Goal: Information Seeking & Learning: Learn about a topic

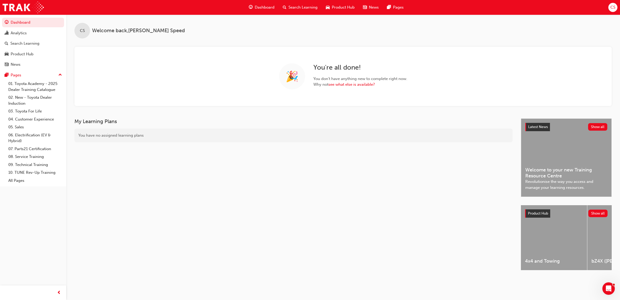
click at [307, 12] on div "Search Learning" at bounding box center [300, 7] width 43 height 11
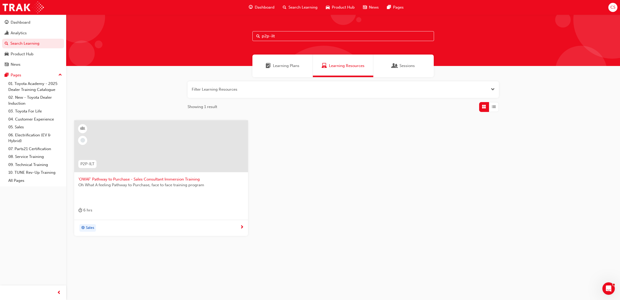
drag, startPoint x: 307, startPoint y: 38, endPoint x: 225, endPoint y: 38, distance: 82.2
click at [225, 38] on div "p2p-ilt" at bounding box center [343, 40] width 554 height 51
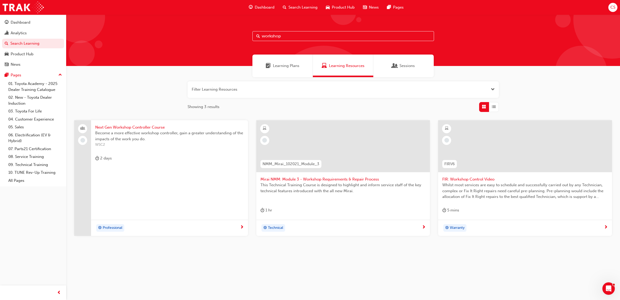
type input "workshop"
click at [159, 127] on span "Next Gen Workshop Controller Course" at bounding box center [169, 127] width 149 height 6
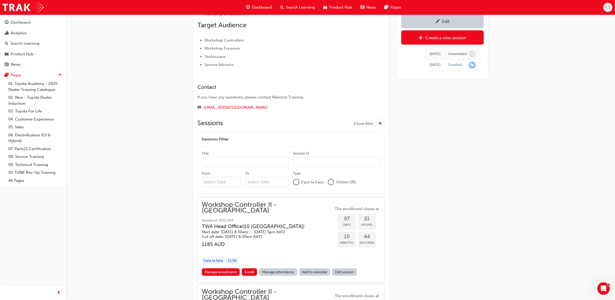
scroll to position [314, 0]
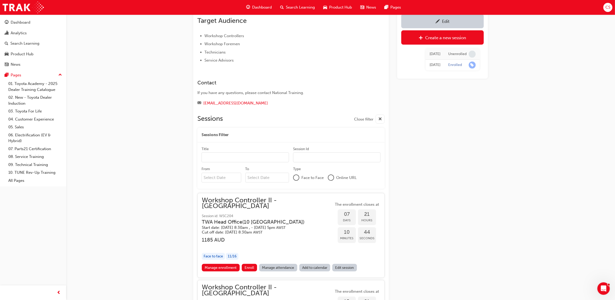
click at [453, 156] on div "Edit Create a new session Tue 17 Jun 2025 Unenrolled Tue 17 Jun 2025 Enrolled" at bounding box center [442, 62] width 91 height 659
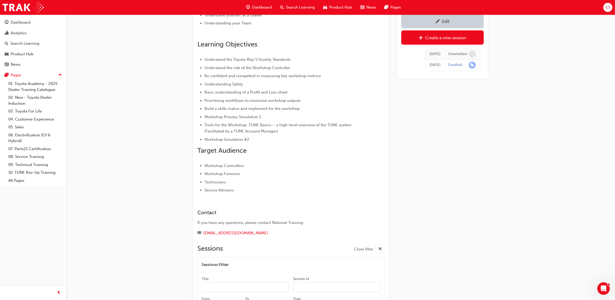
click at [293, 10] on span "Search Learning" at bounding box center [300, 7] width 29 height 6
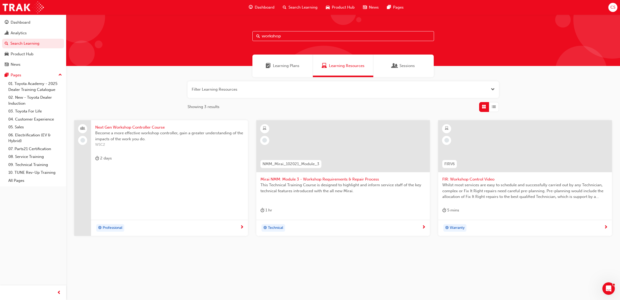
drag, startPoint x: 289, startPoint y: 38, endPoint x: 225, endPoint y: 30, distance: 65.1
click at [225, 30] on div "workshop" at bounding box center [343, 40] width 554 height 51
type input "FSS"
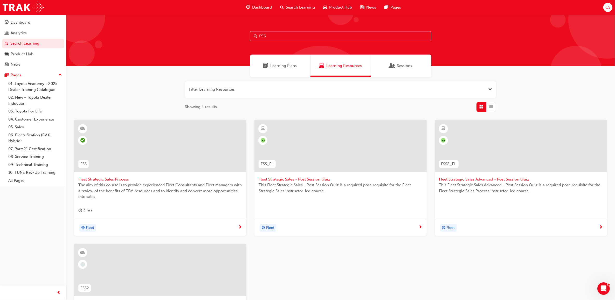
click at [113, 180] on span "Fleet Strategic Sales Process" at bounding box center [160, 179] width 164 height 6
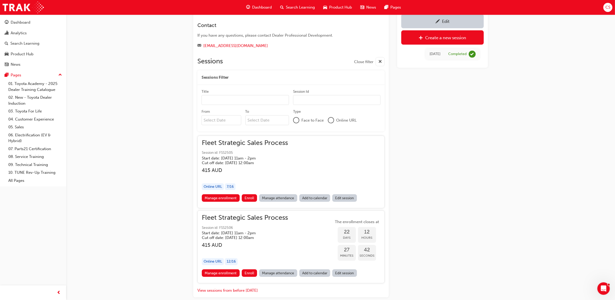
scroll to position [369, 0]
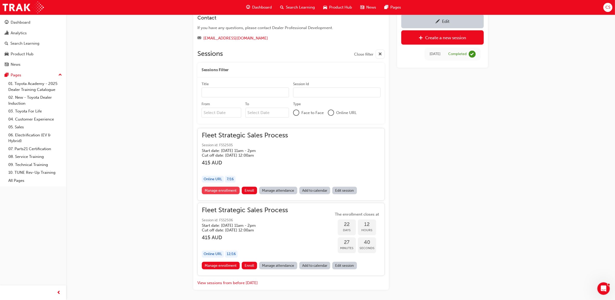
click at [230, 191] on link "Manage enrollment" at bounding box center [221, 190] width 38 height 8
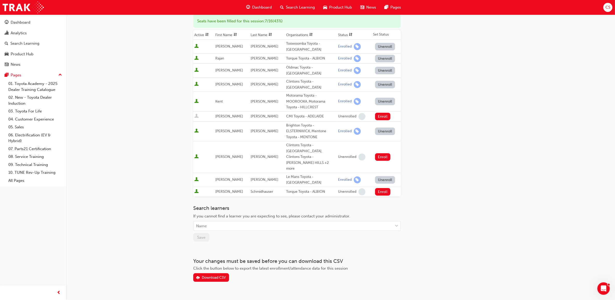
scroll to position [70, 0]
click at [218, 274] on div "Download CSV" at bounding box center [214, 276] width 24 height 4
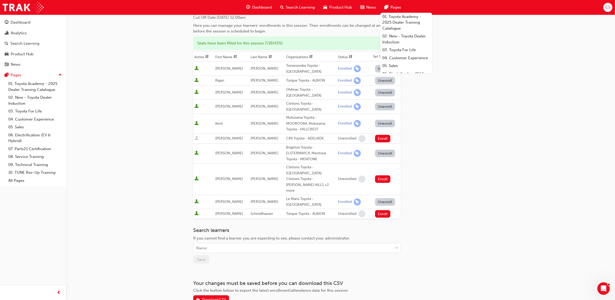
scroll to position [0, 0]
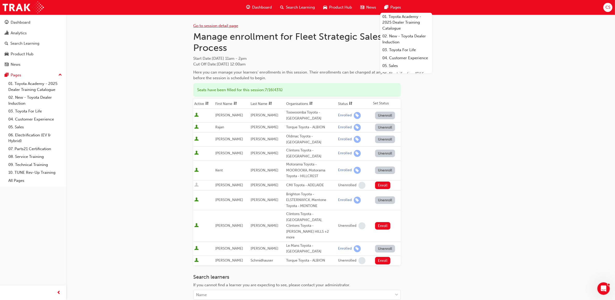
click at [234, 27] on link "Go to session detail page" at bounding box center [215, 25] width 45 height 5
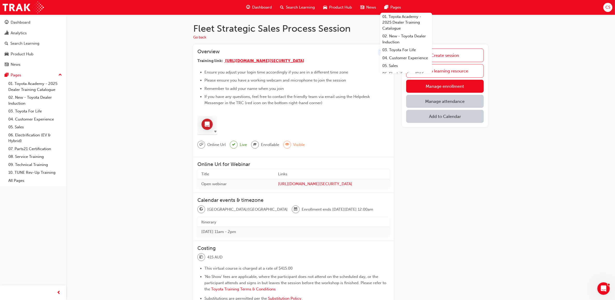
click at [279, 63] on span "[URL][DOMAIN_NAME][SECURITY_DATA]" at bounding box center [264, 60] width 79 height 5
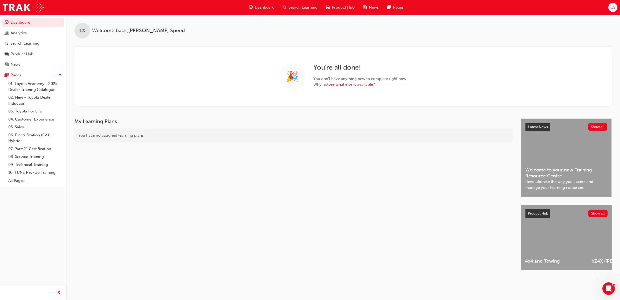
click at [308, 8] on span "Search Learning" at bounding box center [302, 7] width 29 height 6
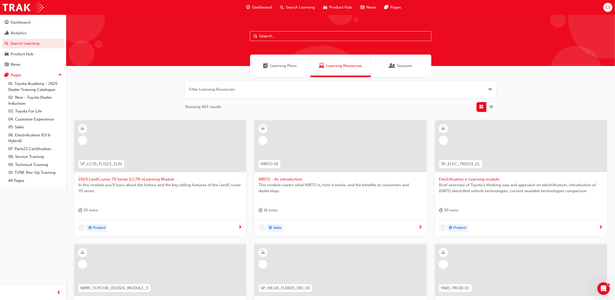
click at [278, 38] on input "text" at bounding box center [341, 36] width 182 height 10
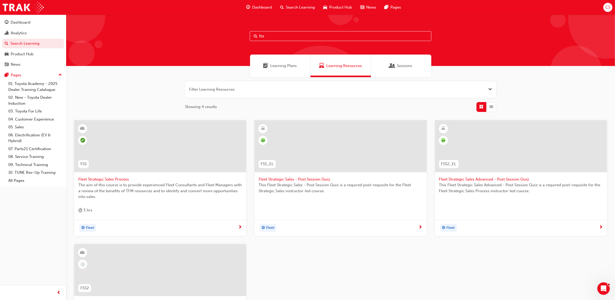
type input "fss"
click at [121, 179] on span "Fleet Strategic Sales Process" at bounding box center [160, 179] width 164 height 6
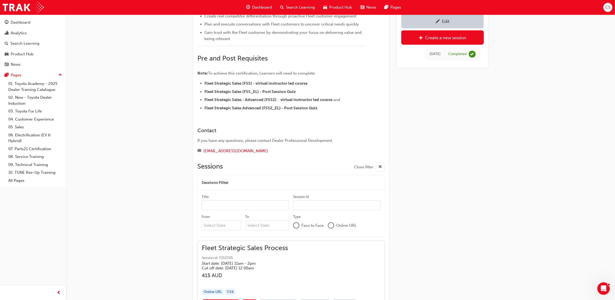
scroll to position [304, 0]
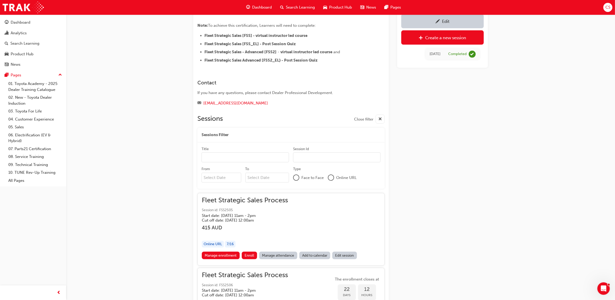
click at [283, 232] on div "button" at bounding box center [245, 233] width 86 height 6
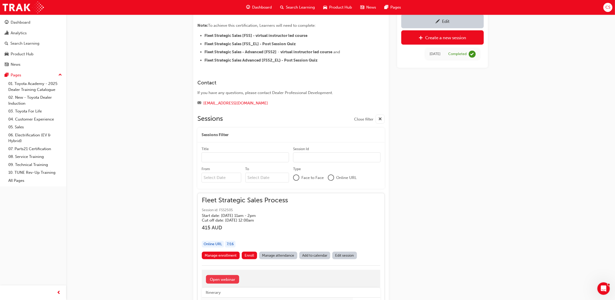
click at [226, 279] on link "Open webinar" at bounding box center [222, 279] width 33 height 9
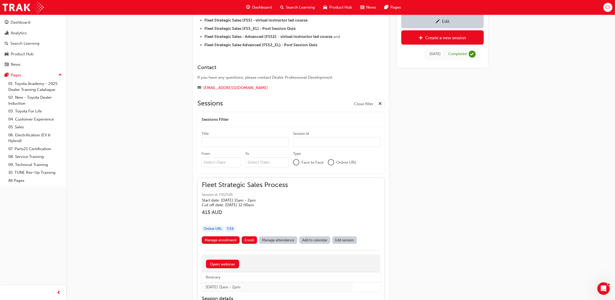
scroll to position [336, 0]
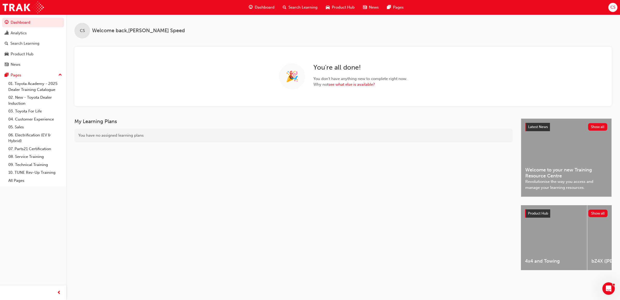
click at [304, 9] on span "Search Learning" at bounding box center [302, 7] width 29 height 6
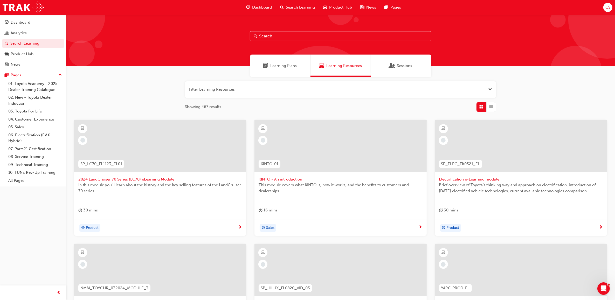
click at [300, 36] on input "text" at bounding box center [341, 36] width 182 height 10
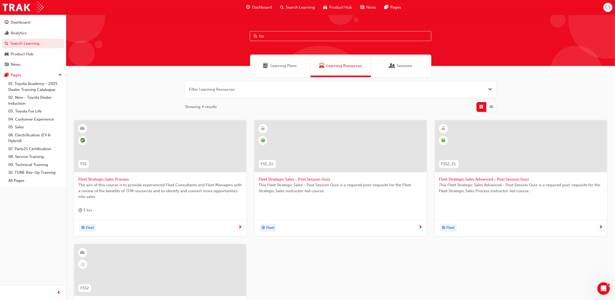
type input "fss"
click at [111, 180] on span "Fleet Strategic Sales Process" at bounding box center [160, 179] width 164 height 6
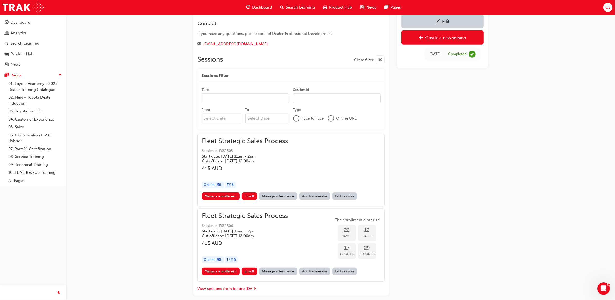
scroll to position [369, 0]
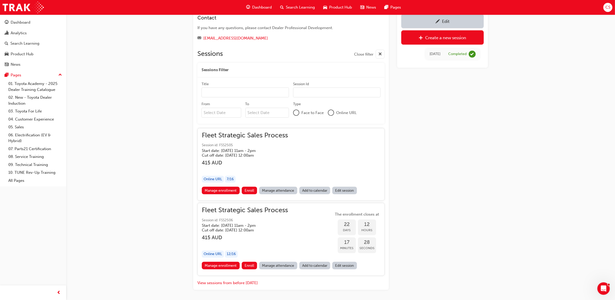
click at [345, 191] on link "Edit session" at bounding box center [344, 190] width 25 height 8
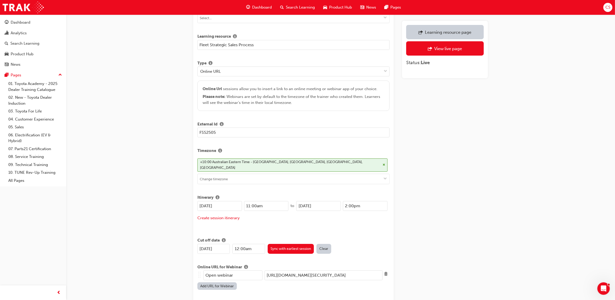
scroll to position [194, 0]
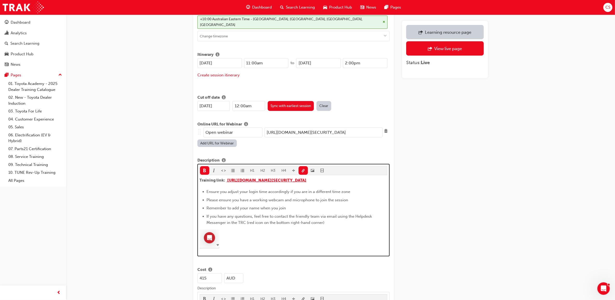
drag, startPoint x: 288, startPoint y: 182, endPoint x: 227, endPoint y: 175, distance: 61.3
click at [227, 177] on p "Training link: https://us06web.zoom.us/j/83695257272?pwd=MacBb6CYaibMXveYWjWkLy…" at bounding box center [294, 181] width 188 height 8
click at [235, 178] on span "[URL][DOMAIN_NAME][SECURITY_DATA]" at bounding box center [266, 180] width 79 height 5
click at [254, 178] on span "[URL][DOMAIN_NAME][SECURITY_DATA]" at bounding box center [266, 180] width 79 height 5
click at [280, 182] on span "[URL][DOMAIN_NAME][SECURITY_DATA]" at bounding box center [266, 180] width 79 height 5
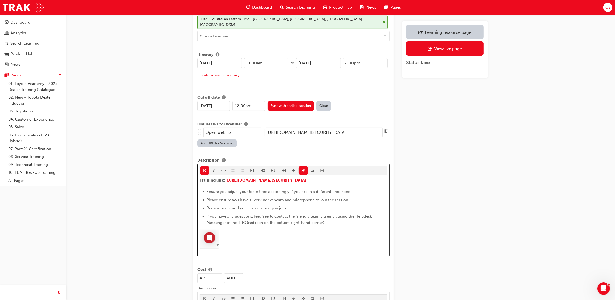
drag, startPoint x: 295, startPoint y: 184, endPoint x: 228, endPoint y: 179, distance: 67.4
click at [228, 179] on p "Training link: https://us06web.zoom.us/j/83695257272?pwd=MacBb6CYaibMXveYWjWkLy…" at bounding box center [294, 181] width 188 height 8
copy span "[URL][DOMAIN_NAME][SECURITY_DATA]"
click at [289, 184] on p "Training link: https://us06web.zoom.us/j/83695257272?pwd=MacBb6CYaibMXveYWjWkLy…" at bounding box center [294, 181] width 188 height 8
drag, startPoint x: 290, startPoint y: 185, endPoint x: 227, endPoint y: 174, distance: 64.4
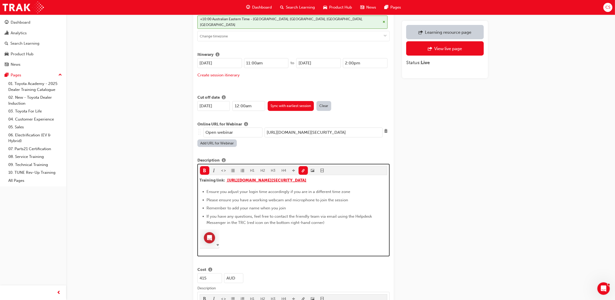
click at [227, 177] on p "Training link: https://us06web.zoom.us/j/83695257272?pwd=MacBb6CYaibMXveYWjWkLy…" at bounding box center [294, 181] width 188 height 8
copy span "[URL][DOMAIN_NAME][SECURITY_DATA]"
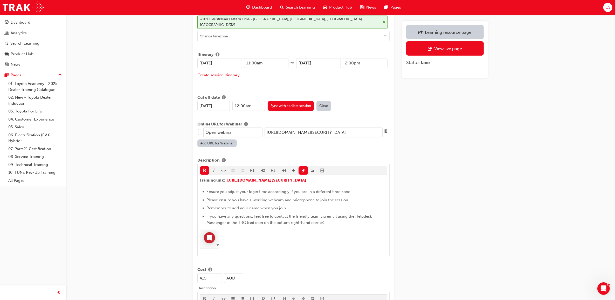
click at [312, 129] on input "[URL][DOMAIN_NAME][SECURITY_DATA]" at bounding box center [324, 132] width 118 height 10
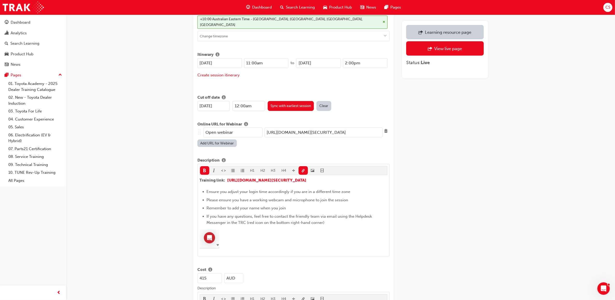
drag, startPoint x: 307, startPoint y: 128, endPoint x: 391, endPoint y: 128, distance: 84.0
click at [391, 128] on div "Title Fleet Strategic Sales Process Learning resource Fleet Strategic Sales Pro…" at bounding box center [293, 264] width 200 height 841
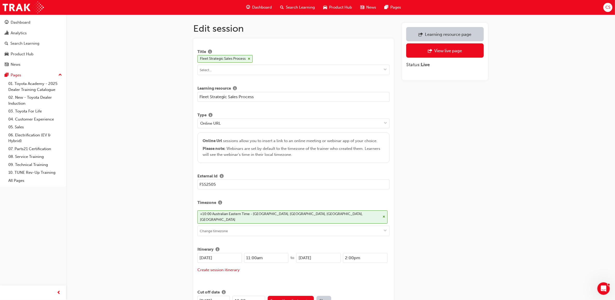
scroll to position [0, 0]
click at [305, 7] on span "Search Learning" at bounding box center [300, 7] width 29 height 6
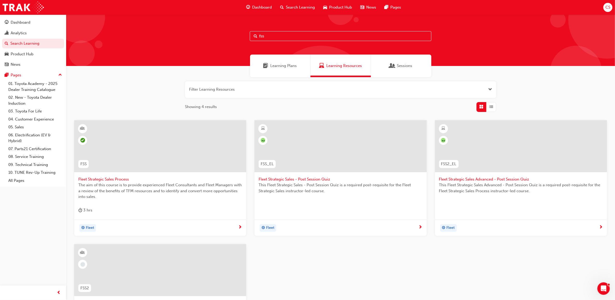
click at [114, 180] on span "Fleet Strategic Sales Process" at bounding box center [160, 179] width 164 height 6
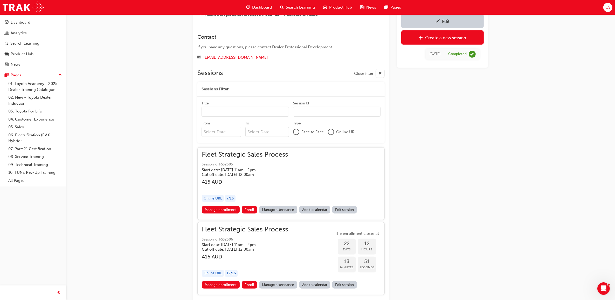
scroll to position [388, 0]
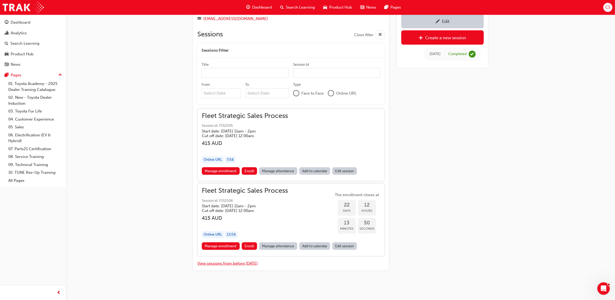
click at [225, 263] on button "View sessions from before [DATE]" at bounding box center [227, 263] width 60 height 6
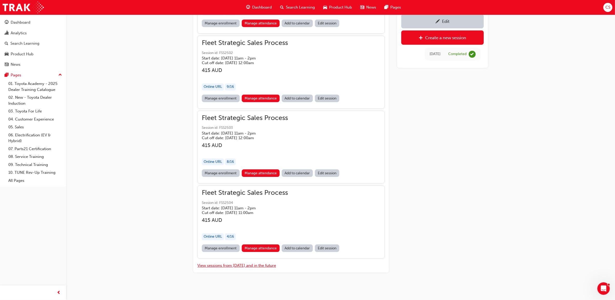
scroll to position [2026, 0]
click at [249, 217] on h3 "415 AUD" at bounding box center [245, 220] width 86 height 6
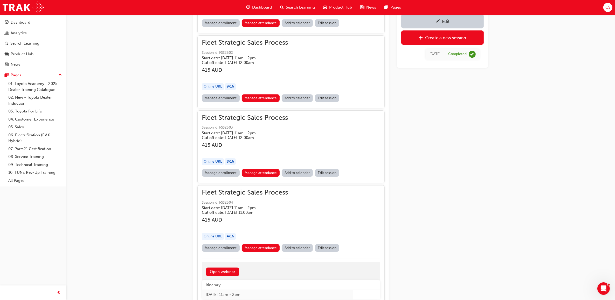
click at [328, 245] on link "Edit session" at bounding box center [327, 248] width 25 height 8
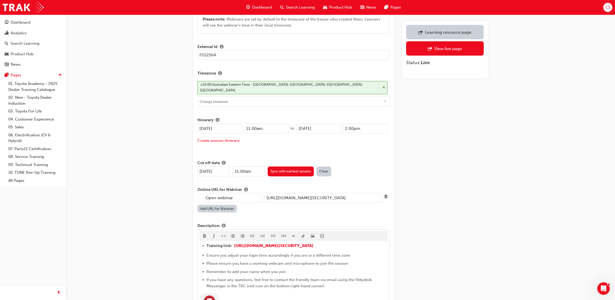
scroll to position [130, 0]
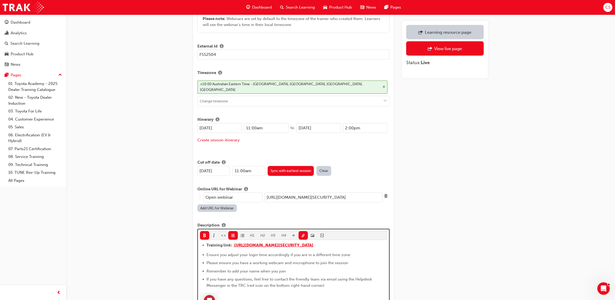
drag, startPoint x: 294, startPoint y: 248, endPoint x: 235, endPoint y: 239, distance: 59.7
click at [235, 242] on li "Training link: https://us06web.zoom.us/j/83695257272?pwd=MacBb6CYaibMXveYWjWkLy…" at bounding box center [297, 246] width 181 height 8
click at [300, 248] on li "Training link: https://us06web.zoom.us/j/83695257272?pwd=MacBb6CYaibMXveYWjWkLy…" at bounding box center [297, 246] width 181 height 8
click at [329, 194] on input "[URL][DOMAIN_NAME][SECURITY_DATA]" at bounding box center [324, 197] width 118 height 10
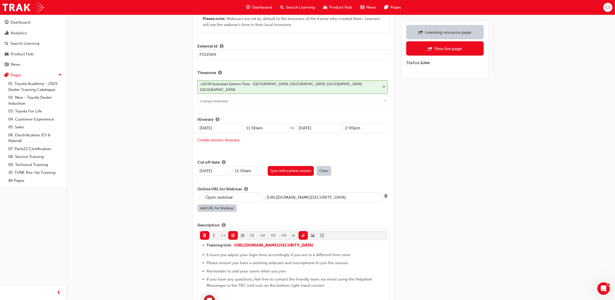
drag, startPoint x: 304, startPoint y: 193, endPoint x: 390, endPoint y: 189, distance: 86.2
drag, startPoint x: 463, startPoint y: 212, endPoint x: 441, endPoint y: 209, distance: 22.3
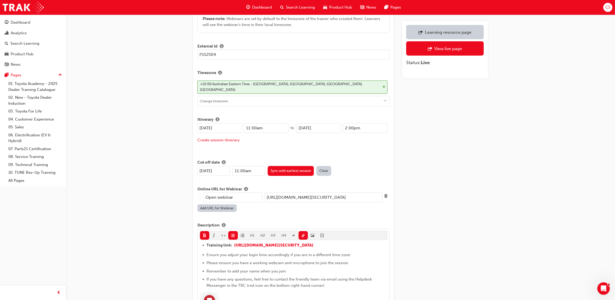
click at [322, 195] on input "[URL][DOMAIN_NAME][SECURITY_DATA]" at bounding box center [324, 197] width 118 height 10
click at [322, 194] on input "[URL][DOMAIN_NAME][SECURITY_DATA]" at bounding box center [324, 197] width 118 height 10
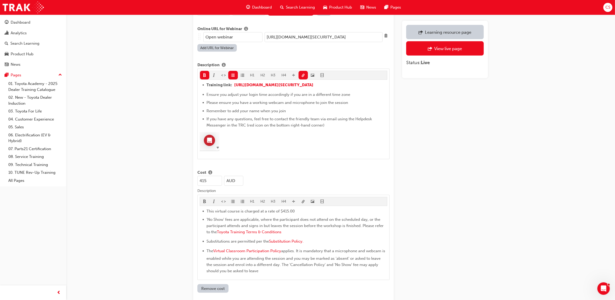
scroll to position [292, 0]
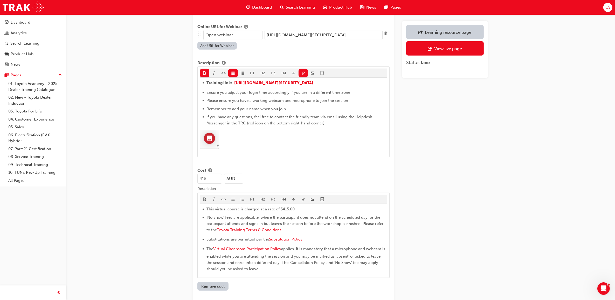
click at [365, 34] on input "[URL][DOMAIN_NAME][SECURITY_DATA]" at bounding box center [324, 35] width 118 height 10
drag, startPoint x: 350, startPoint y: 31, endPoint x: 389, endPoint y: 27, distance: 39.1
click at [389, 30] on div ".. .. .. .. Open webinar https://us06web.zoom.us/j/83695257272?pwd=MacBb6CYaibM…" at bounding box center [293, 36] width 192 height 12
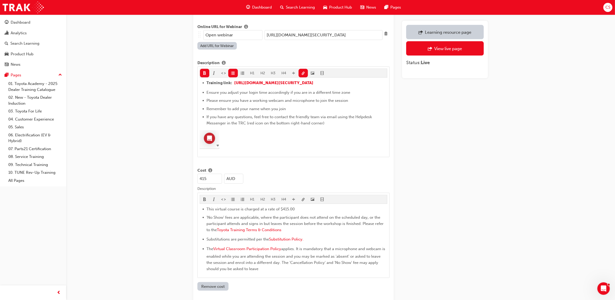
click at [446, 186] on div "Learning resource page View live page Status: Live" at bounding box center [445, 158] width 86 height 854
click at [474, 227] on div "Learning resource page View live page Status: Live" at bounding box center [445, 158] width 86 height 854
click at [491, 177] on div "Edit session Title Fleet Strategic Sales Process Learning resource Fleet Strate…" at bounding box center [340, 166] width 311 height 871
